Goal: Contribute content

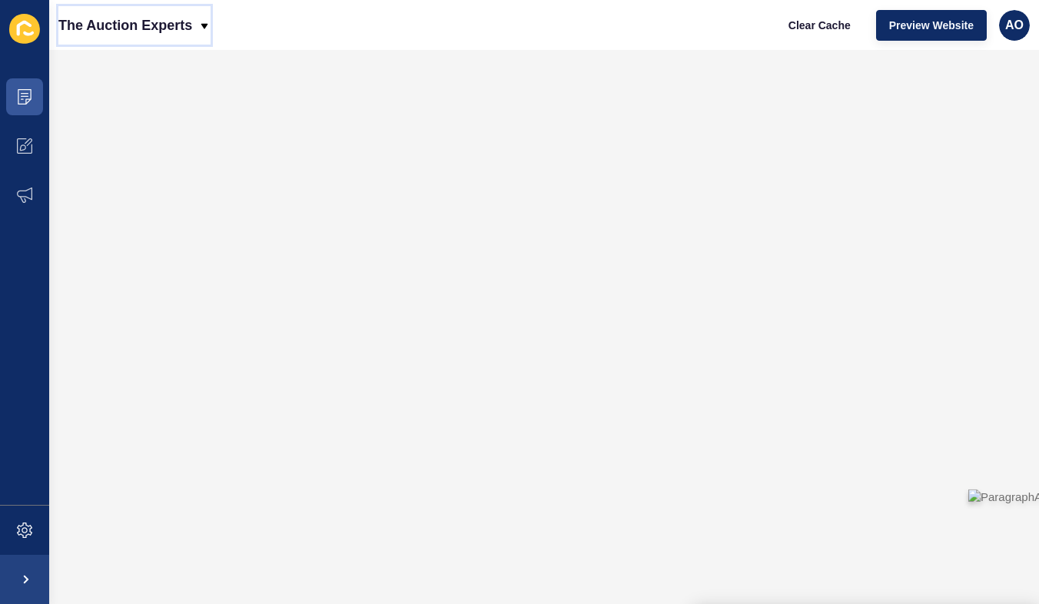
click at [207, 27] on icon at bounding box center [204, 25] width 7 height 5
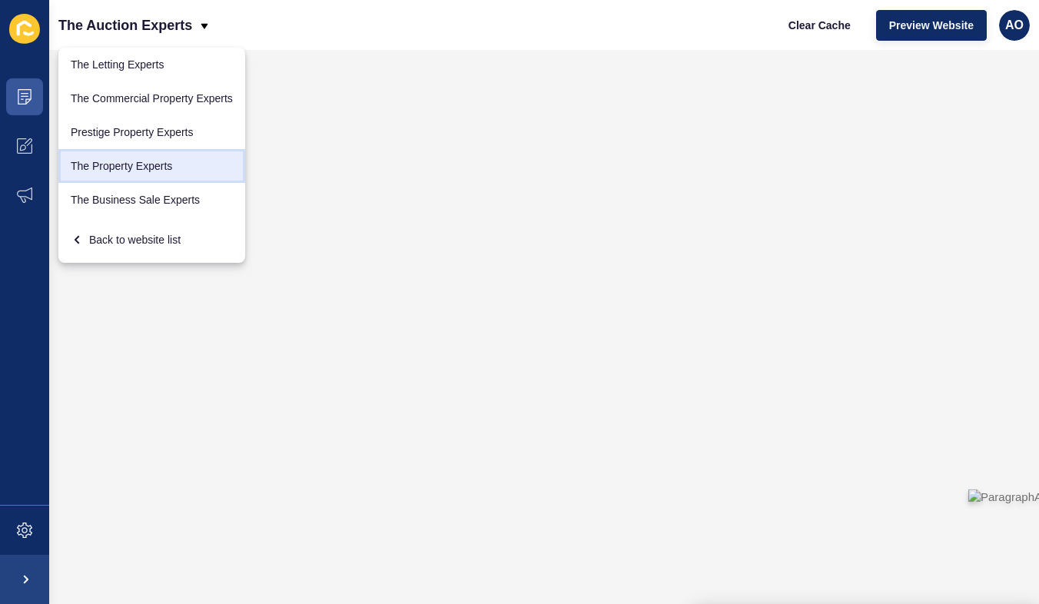
click at [148, 167] on link "The Property Experts" at bounding box center [151, 166] width 187 height 34
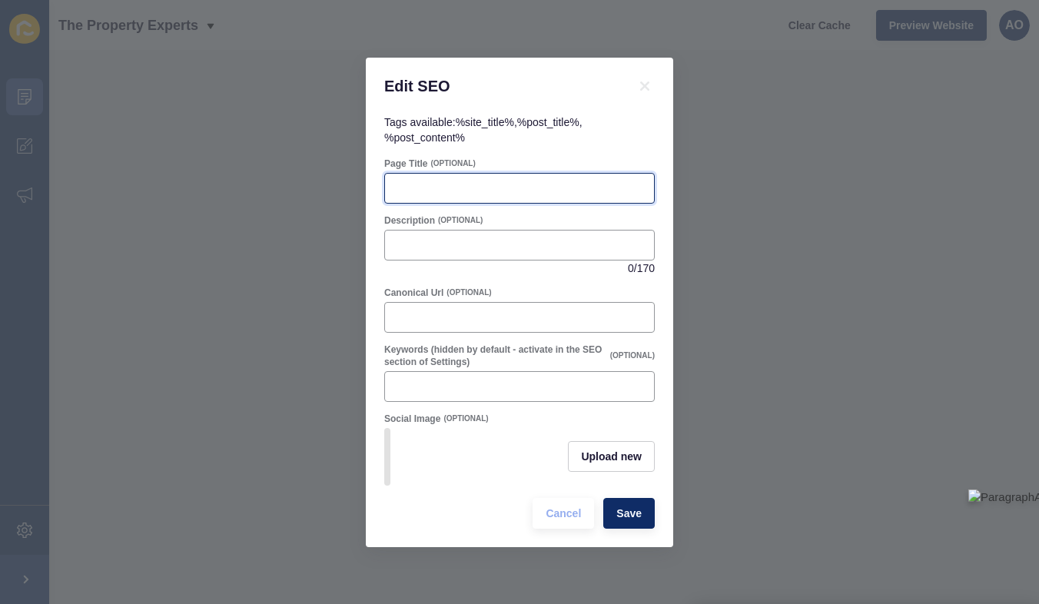
click at [422, 186] on input "Page Title" at bounding box center [519, 188] width 250 height 15
paste input "Your 6 [PERSON_NAME] to the Conveyancing Process"
type input "Your 6 [PERSON_NAME] to the Conveyancing Process"
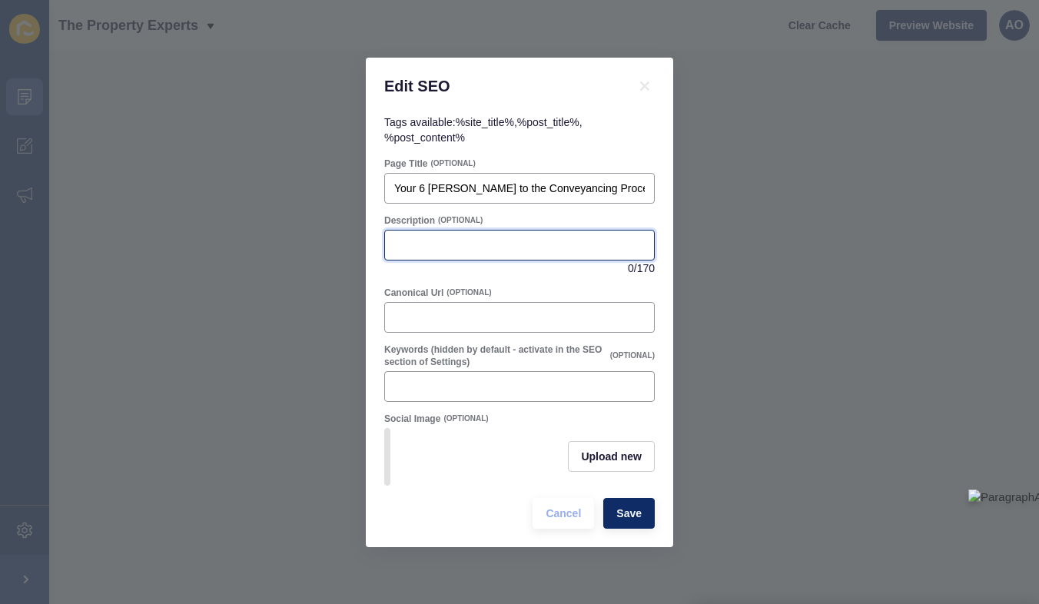
click at [410, 242] on input "Description" at bounding box center [519, 244] width 250 height 15
paste input "Understand the process with our jargon-free guide! Ensure a smooth property tra…"
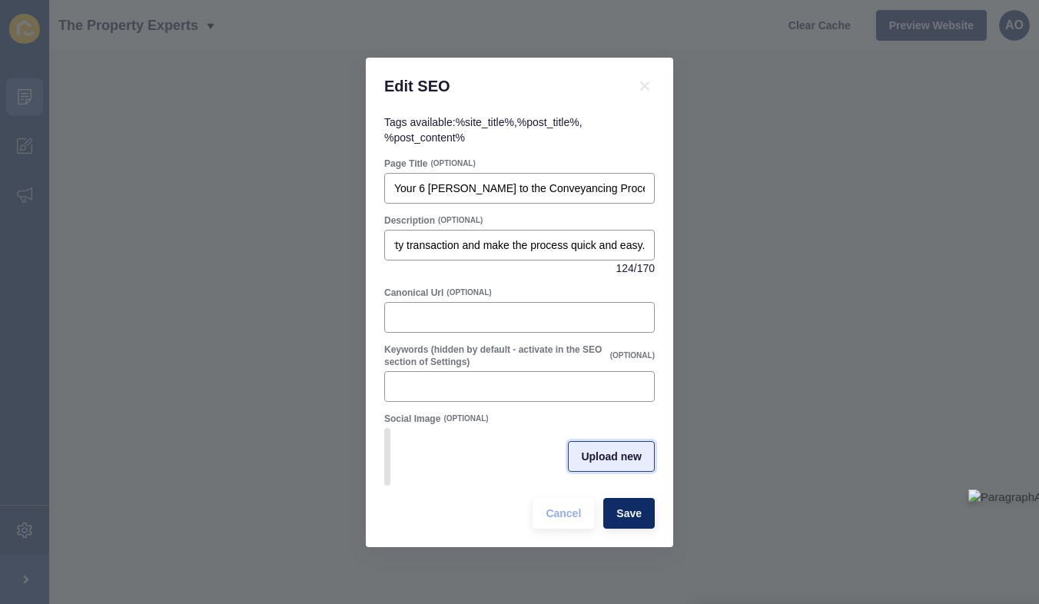
click at [600, 452] on span "Upload new" at bounding box center [611, 456] width 61 height 15
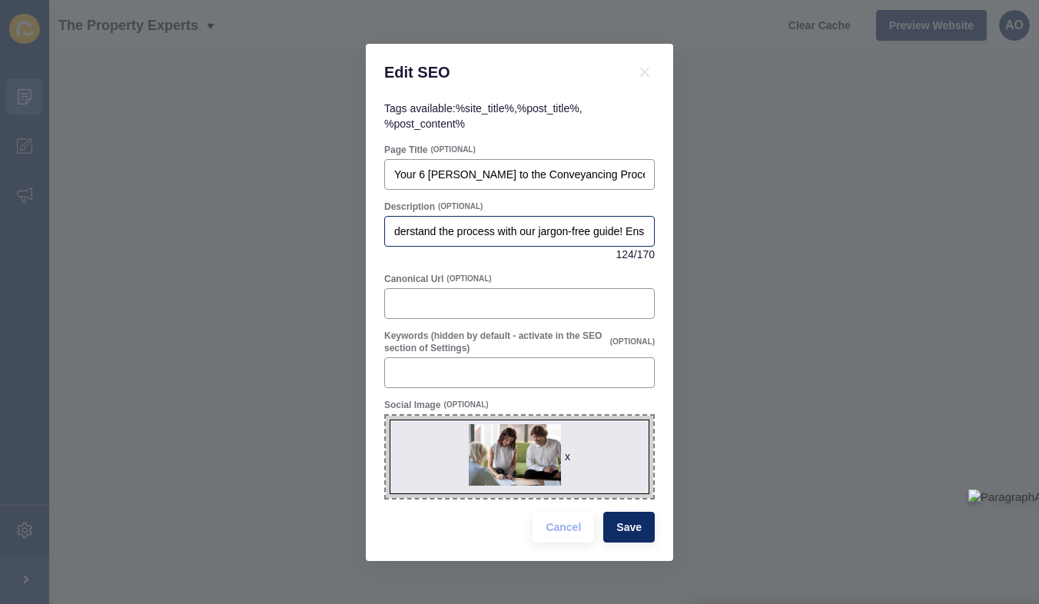
scroll to position [0, 0]
click at [479, 234] on input "Understand the process with our jargon-free guide! Ensure a smooth property tra…" at bounding box center [519, 231] width 250 height 15
click at [615, 235] on input "Understand the conveyancing process with our jargon-free guide! Ensure a smooth…" at bounding box center [519, 231] width 250 height 15
type input "Understand the conveyancing process with our jargon-free guide! Ensure a smooth…"
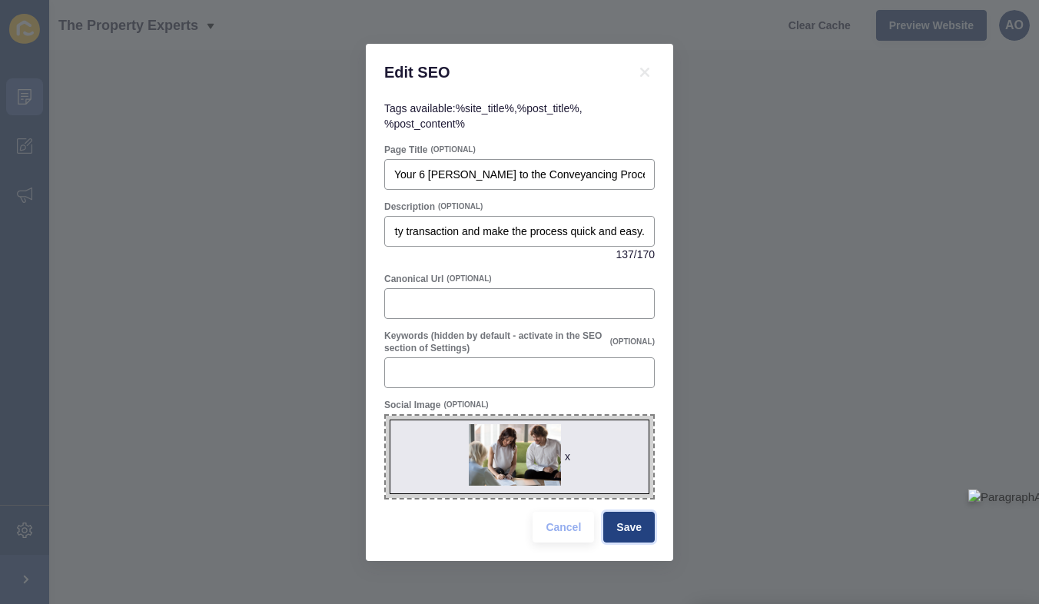
click at [618, 524] on span "Save" at bounding box center [628, 526] width 25 height 15
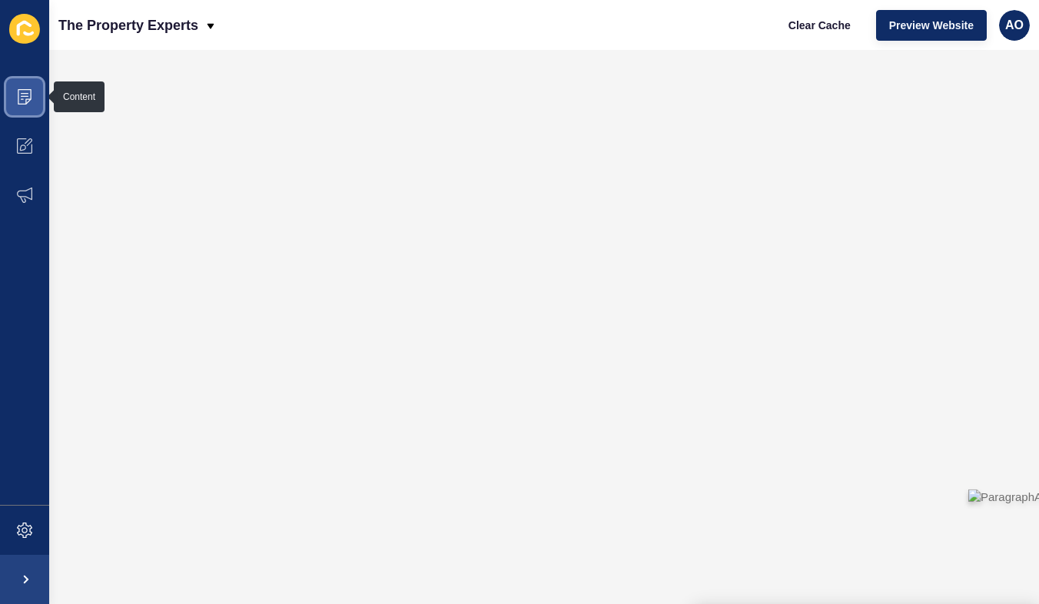
click at [26, 90] on icon at bounding box center [24, 96] width 15 height 15
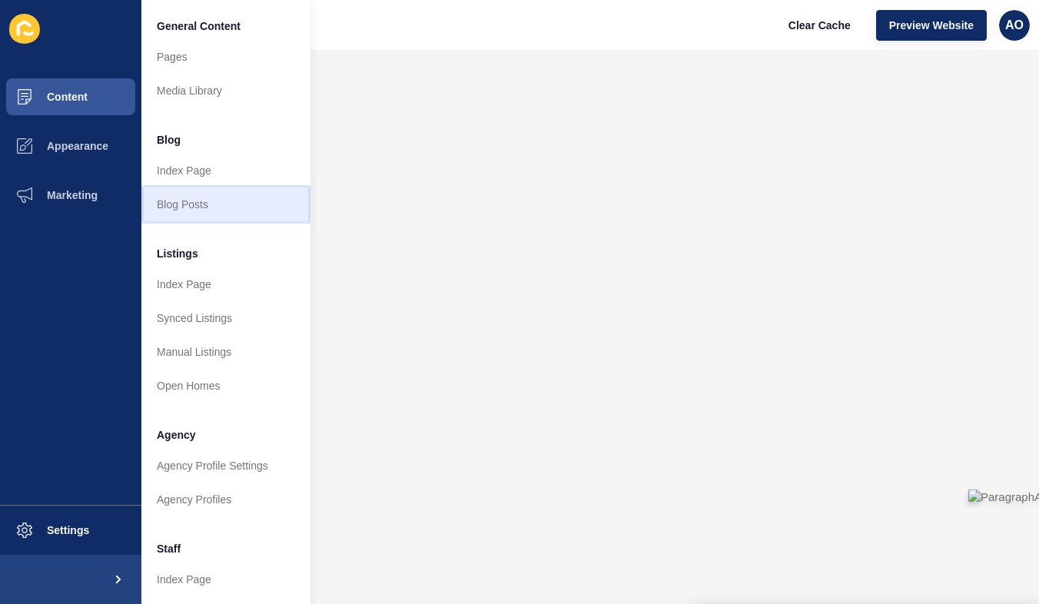
click at [219, 201] on link "Blog Posts" at bounding box center [225, 204] width 169 height 34
